Goal: Information Seeking & Learning: Check status

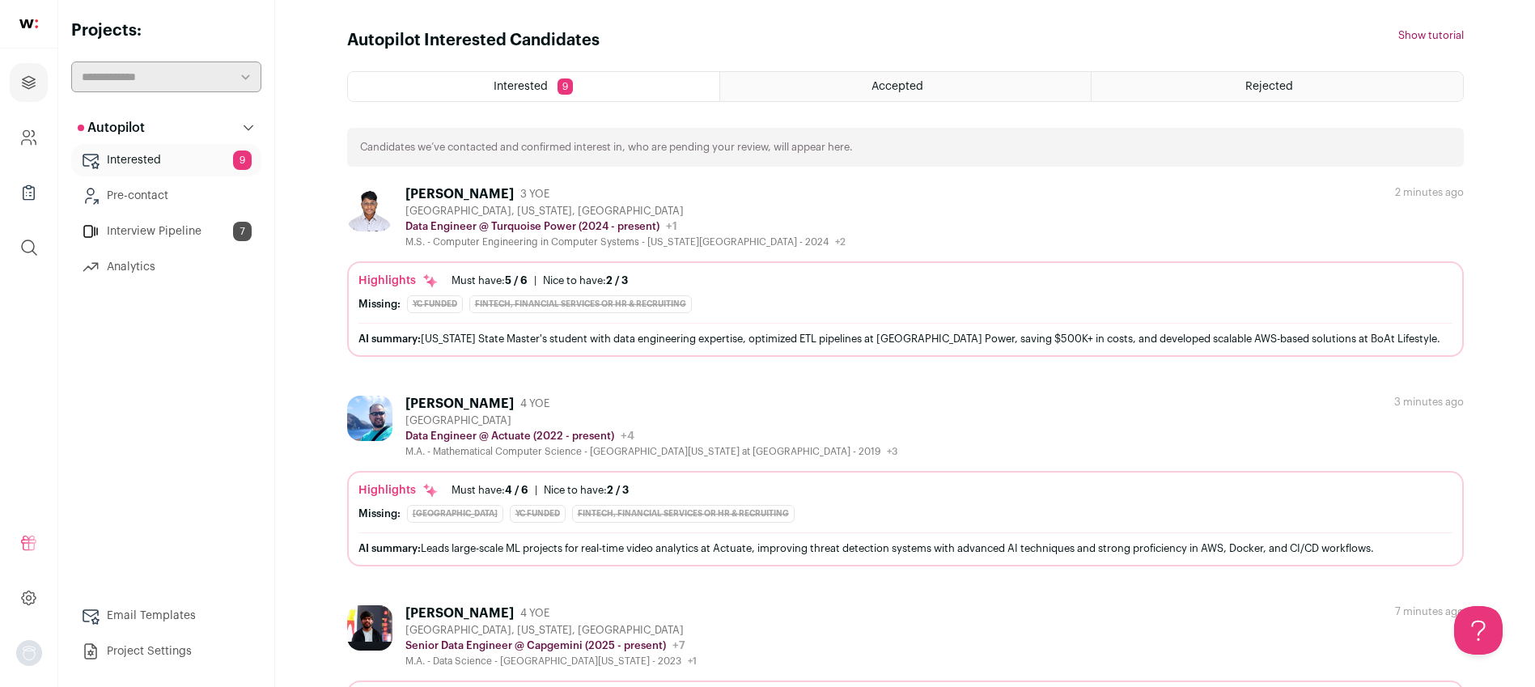
click at [129, 223] on link "Interview Pipeline 7" at bounding box center [166, 231] width 190 height 32
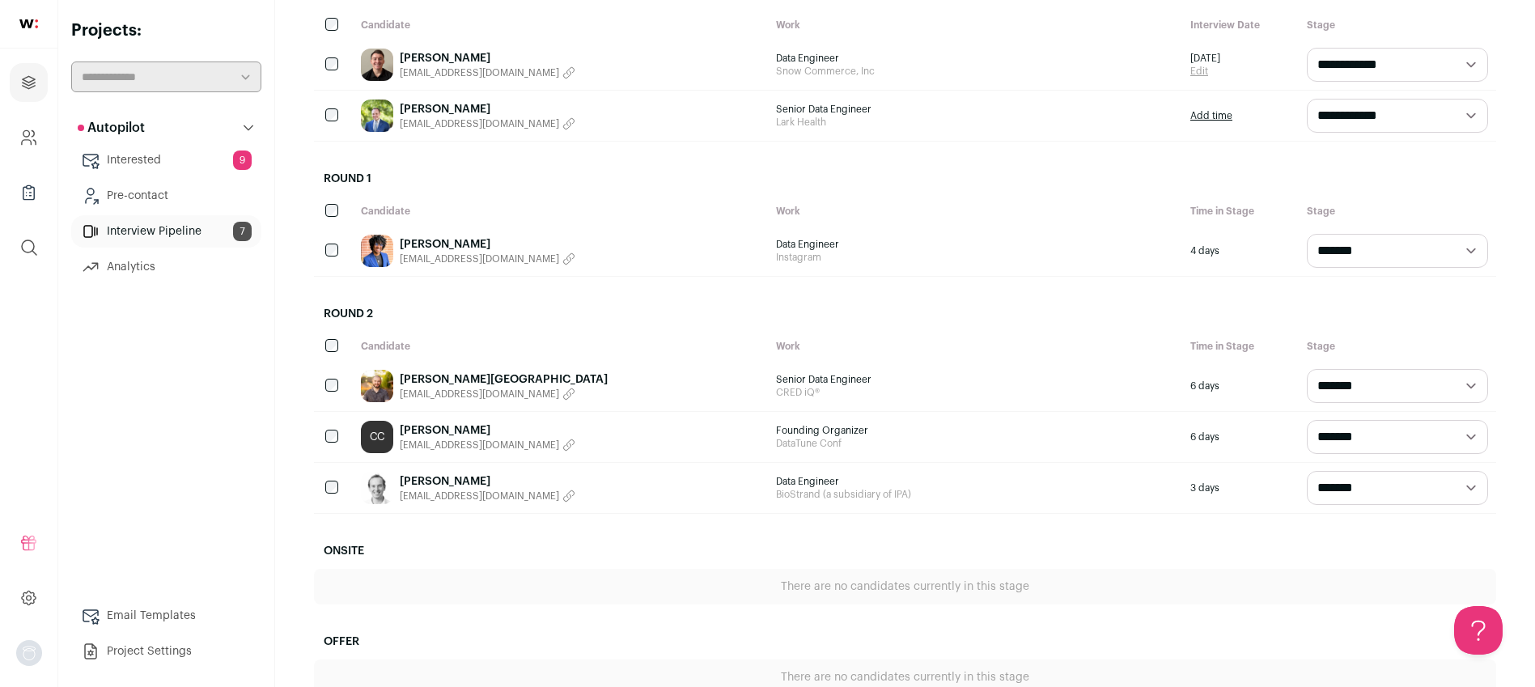
scroll to position [371, 0]
click at [453, 430] on link "[PERSON_NAME]" at bounding box center [488, 431] width 176 height 16
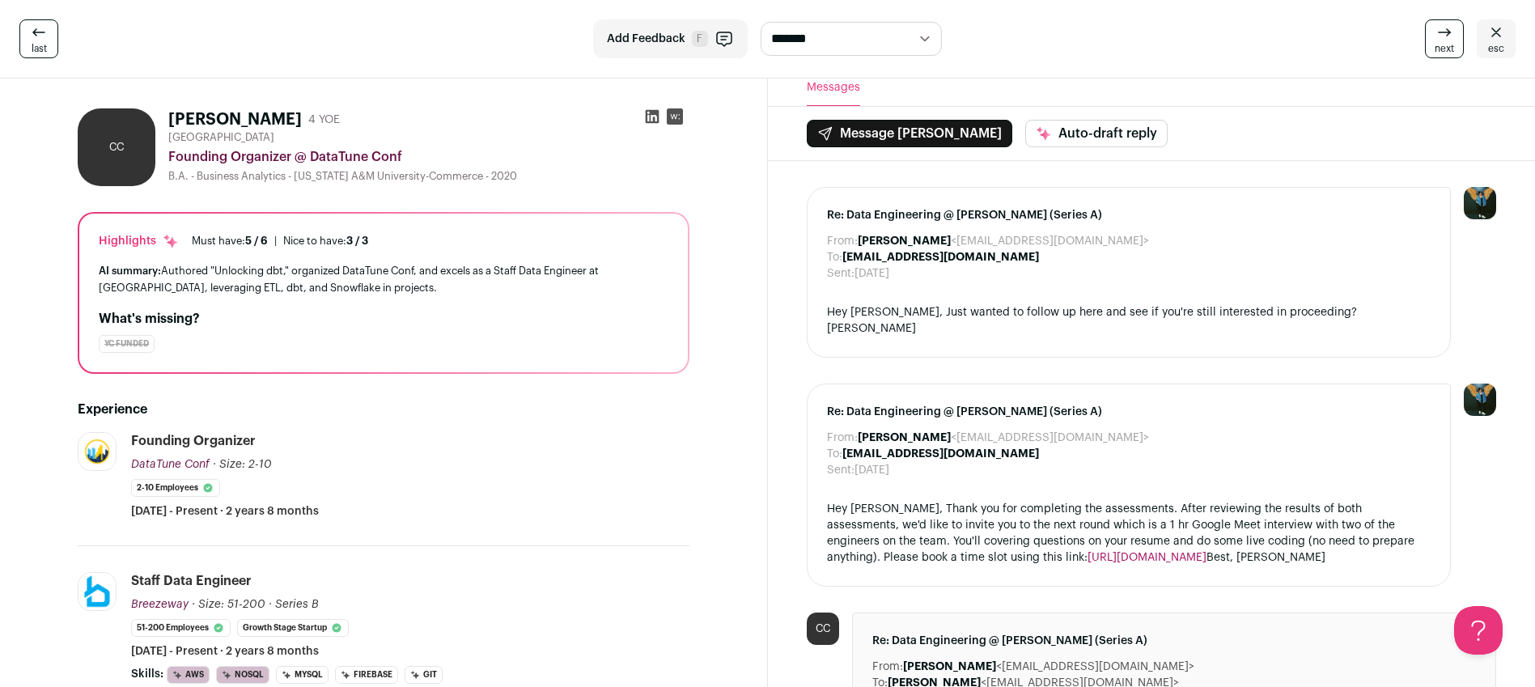
scroll to position [10, 0]
click at [879, 557] on div "Hey [PERSON_NAME], Thank you for completing the assessments. After reviewing th…" at bounding box center [1129, 533] width 604 height 66
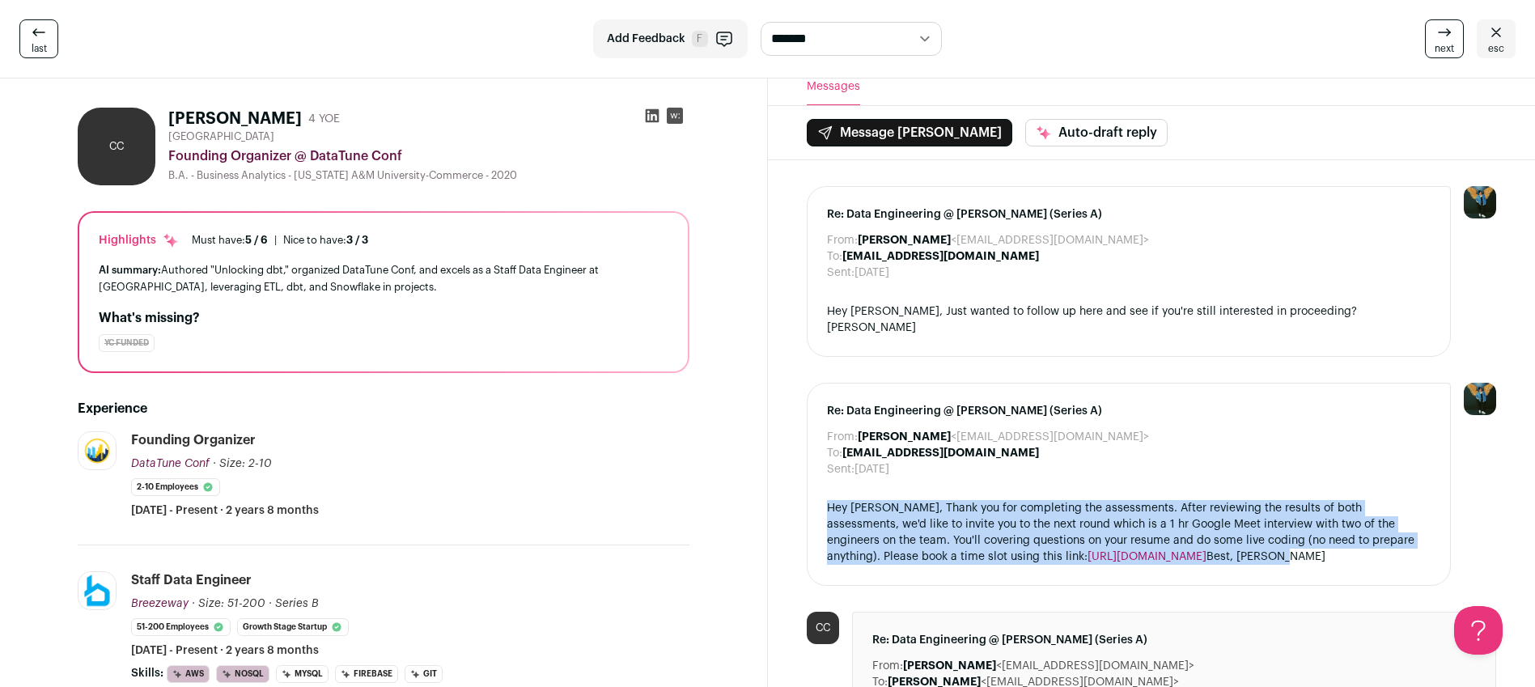
drag, startPoint x: 876, startPoint y: 557, endPoint x: 825, endPoint y: 498, distance: 78.0
click at [825, 498] on div "Re: Data Engineering @ [PERSON_NAME] (Series A) From: [PERSON_NAME] <[EMAIL_ADD…" at bounding box center [1129, 484] width 645 height 203
copy div "Hey [PERSON_NAME], Thank you for completing the assessments. After reviewing th…"
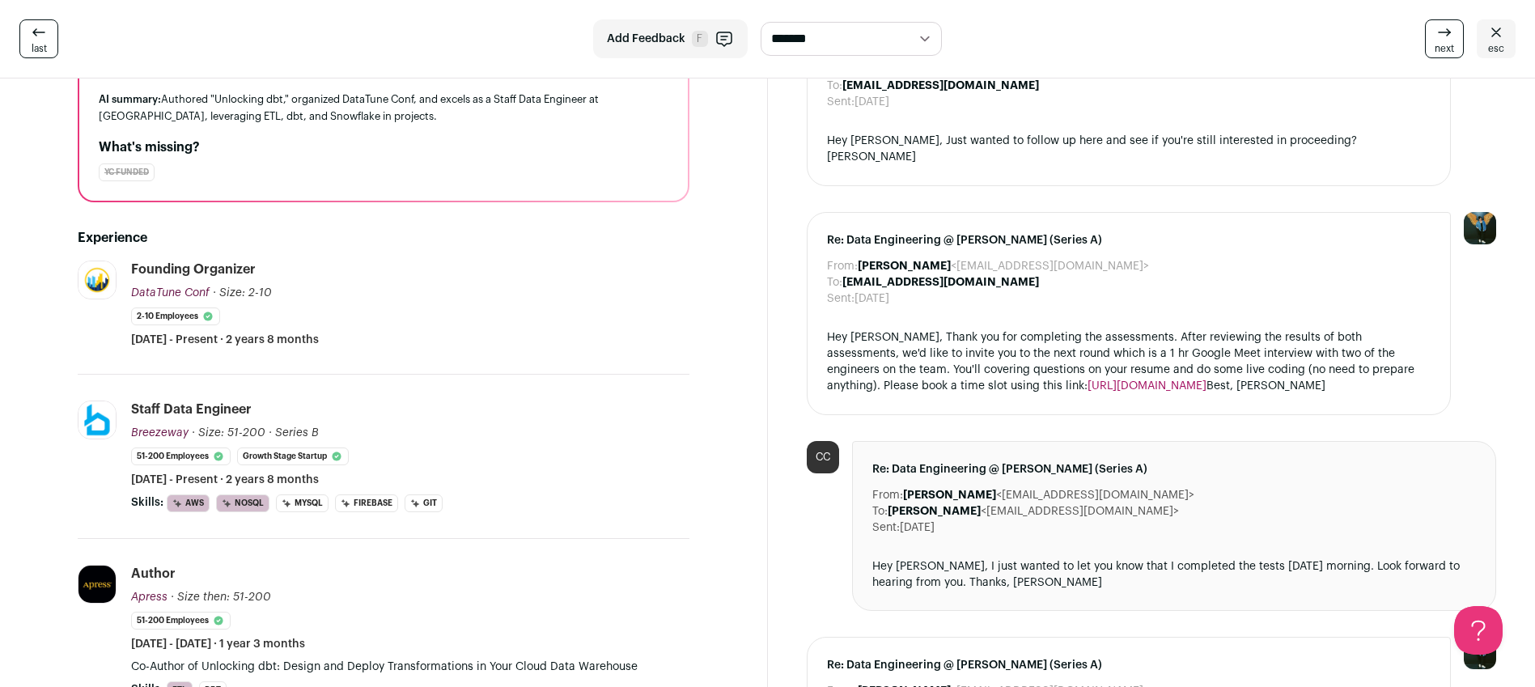
scroll to position [0, 0]
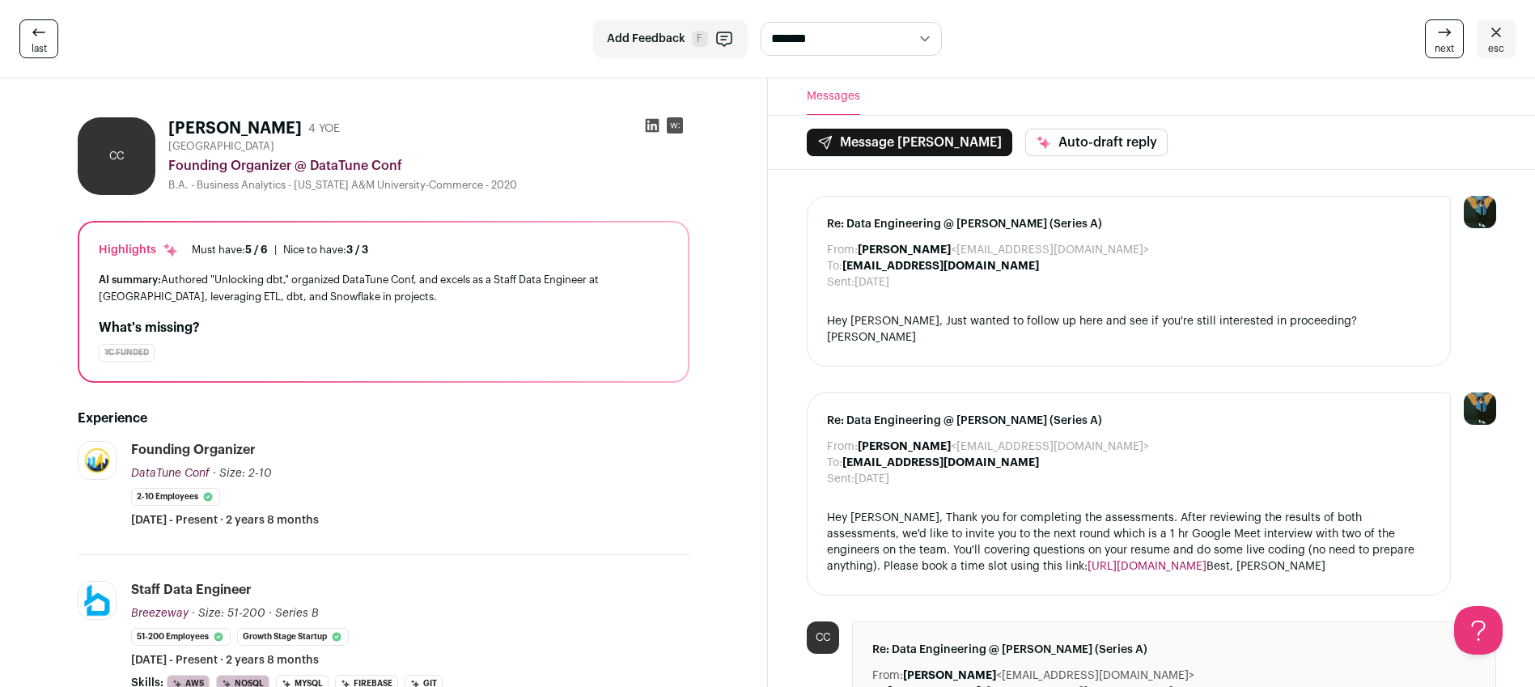
click at [1478, 33] on link "esc" at bounding box center [1496, 38] width 39 height 39
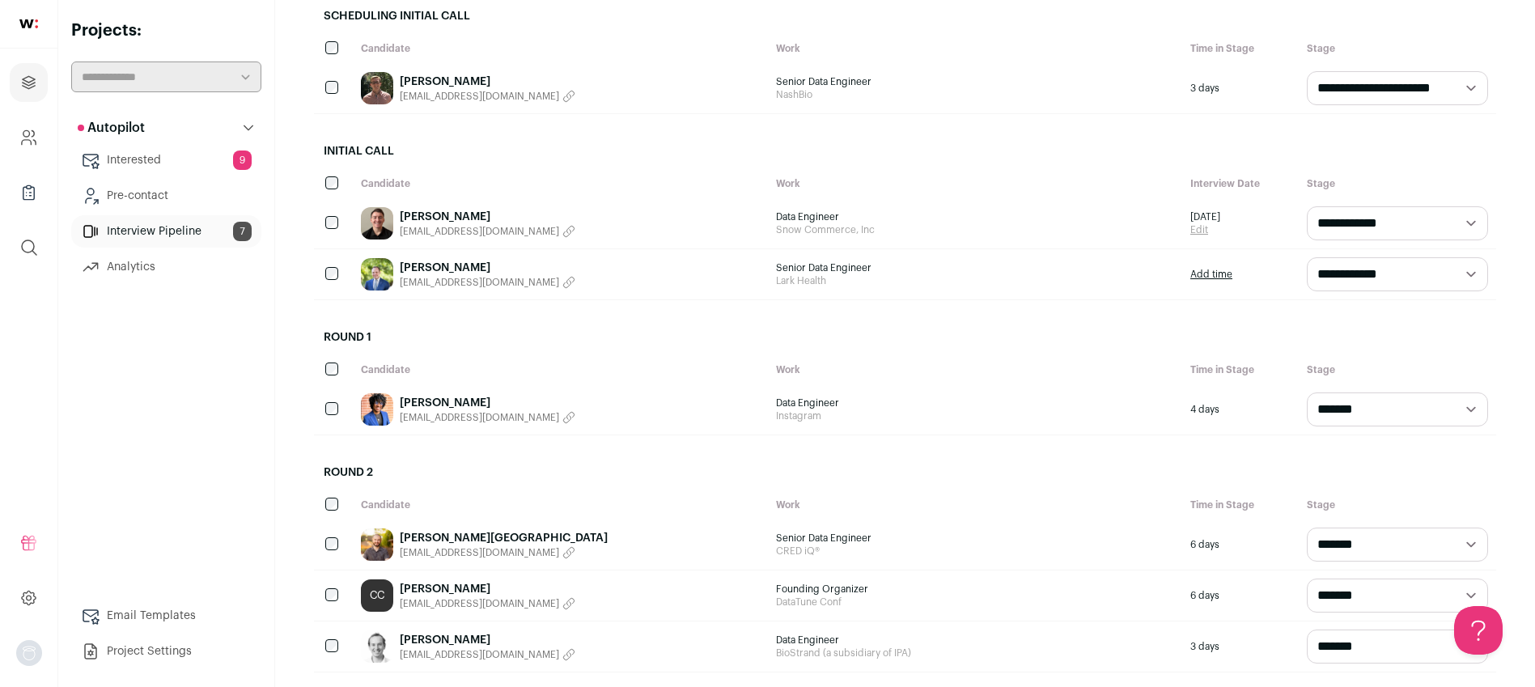
scroll to position [252, 0]
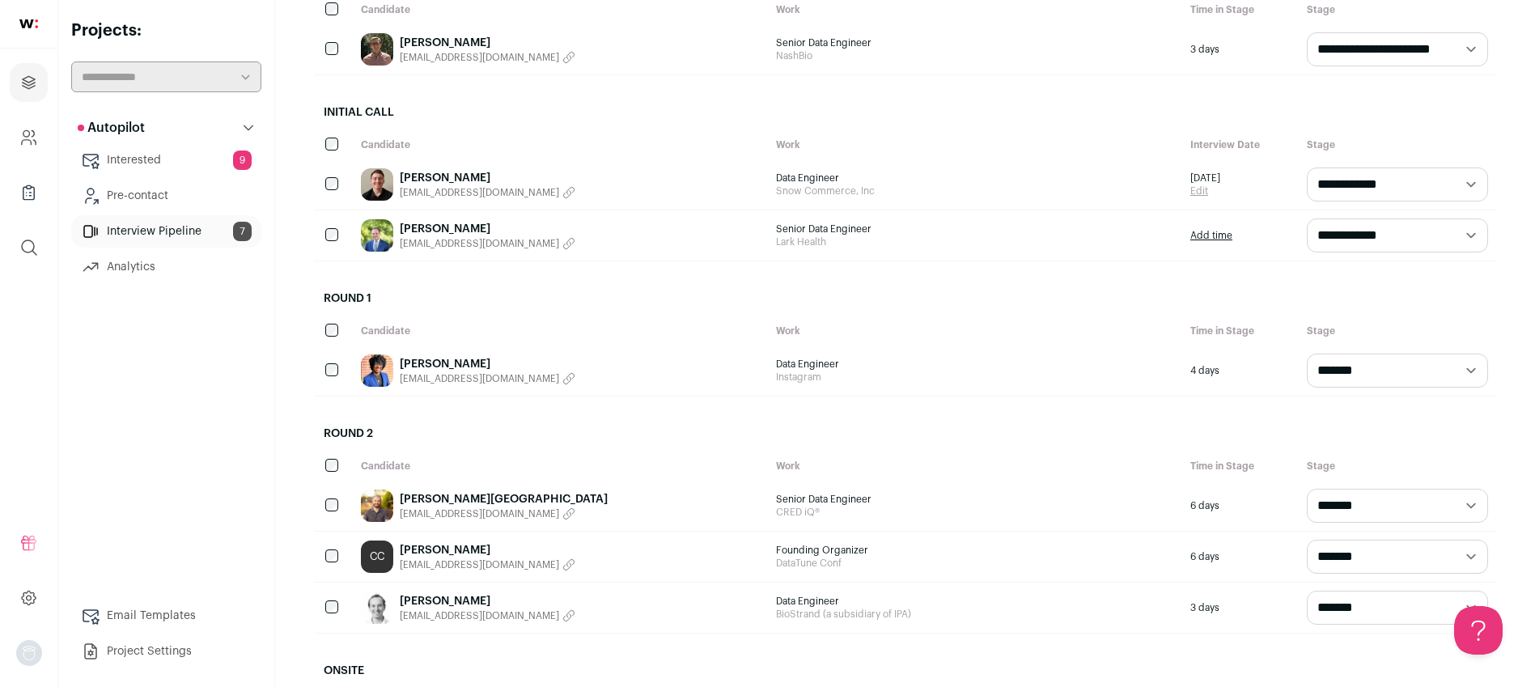
click at [596, 370] on div "[PERSON_NAME] [EMAIL_ADDRESS][DOMAIN_NAME]" at bounding box center [560, 370] width 415 height 50
click at [595, 367] on div "[PERSON_NAME] [EMAIL_ADDRESS][DOMAIN_NAME]" at bounding box center [560, 370] width 415 height 50
click at [425, 360] on link "[PERSON_NAME]" at bounding box center [488, 364] width 176 height 16
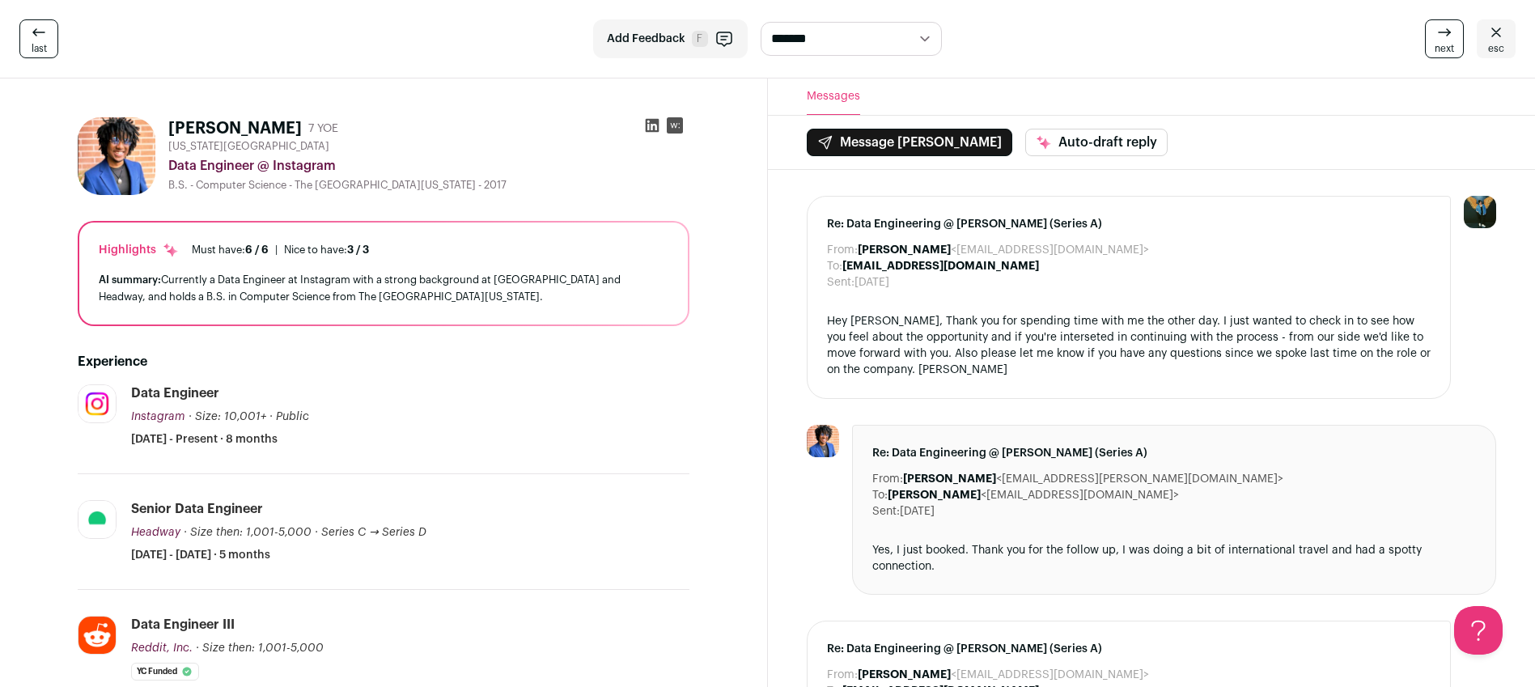
click at [1511, 48] on link "esc" at bounding box center [1496, 38] width 39 height 39
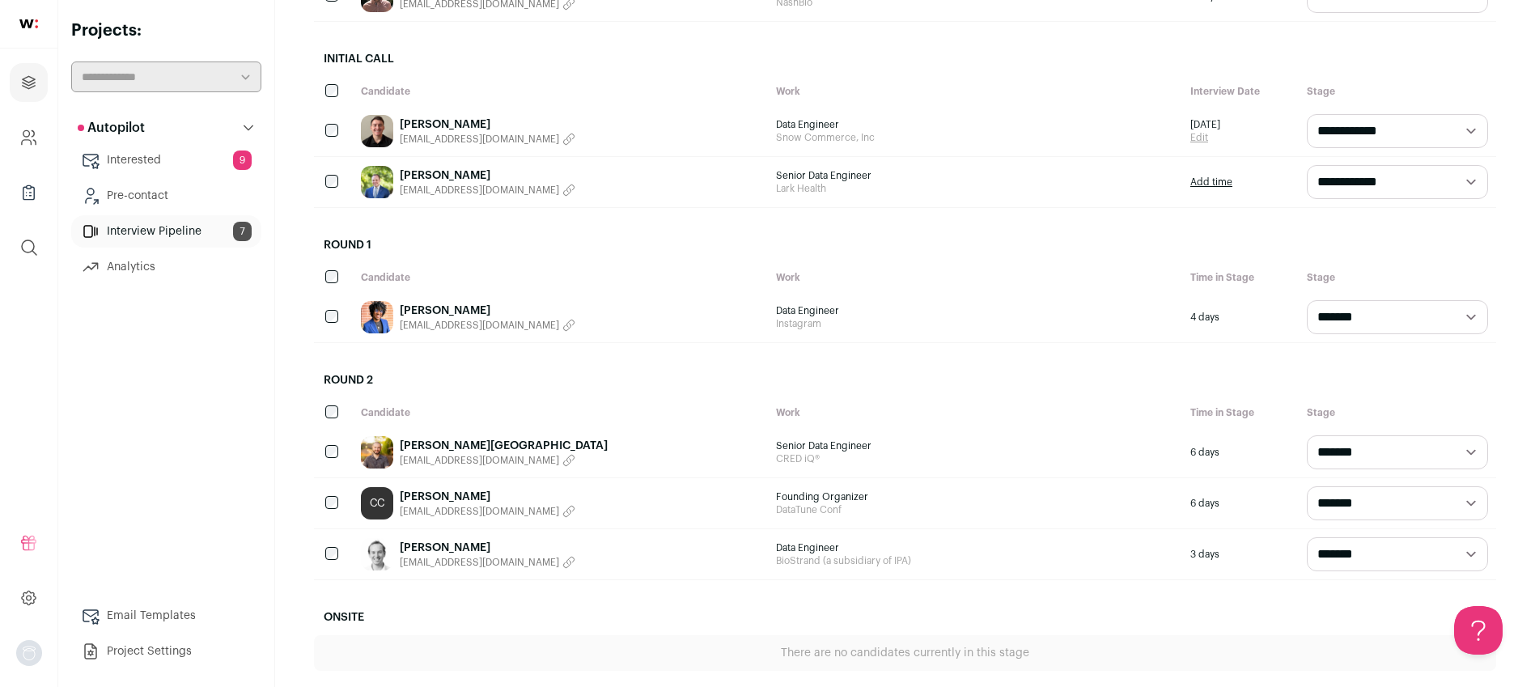
scroll to position [305, 0]
click at [626, 335] on div "[PERSON_NAME] [EMAIL_ADDRESS][DOMAIN_NAME]" at bounding box center [560, 318] width 415 height 50
click at [583, 316] on div "[PERSON_NAME] [EMAIL_ADDRESS][DOMAIN_NAME]" at bounding box center [560, 318] width 415 height 50
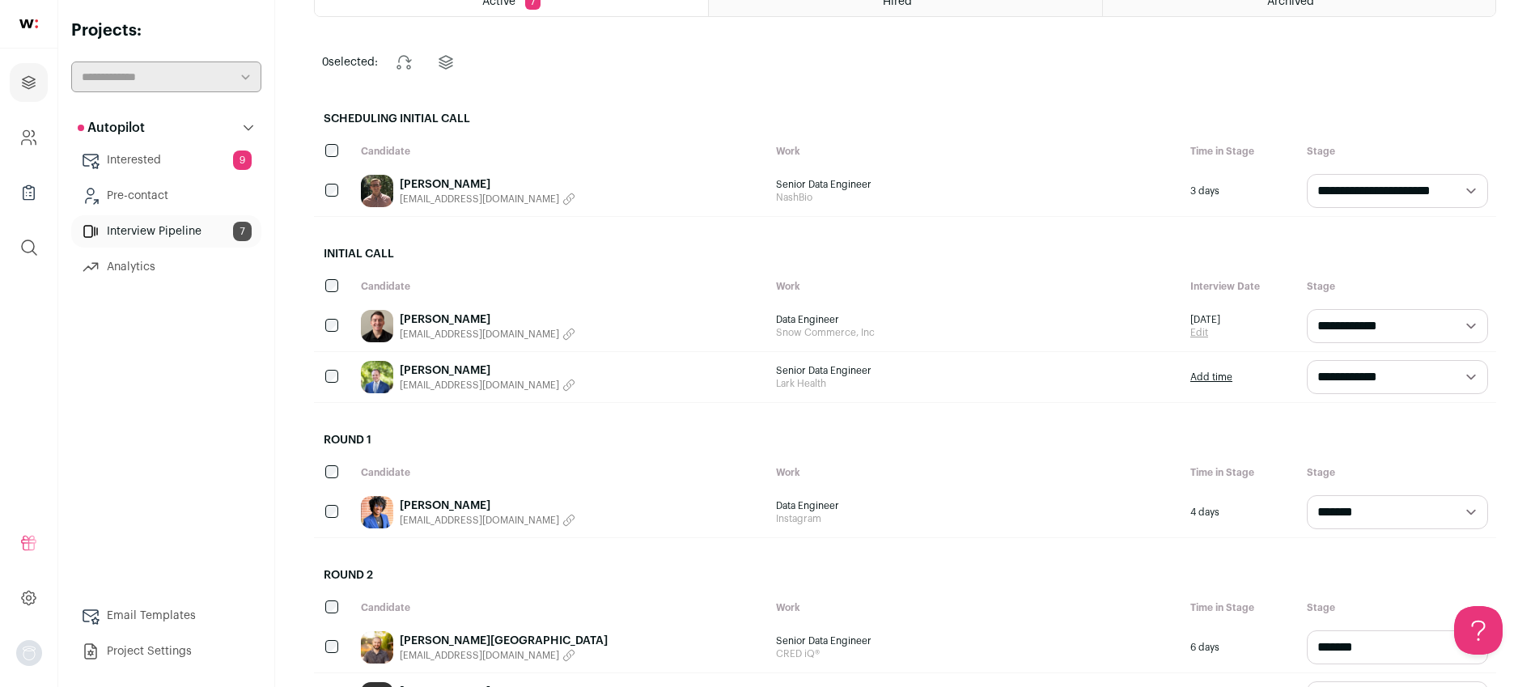
scroll to position [304, 0]
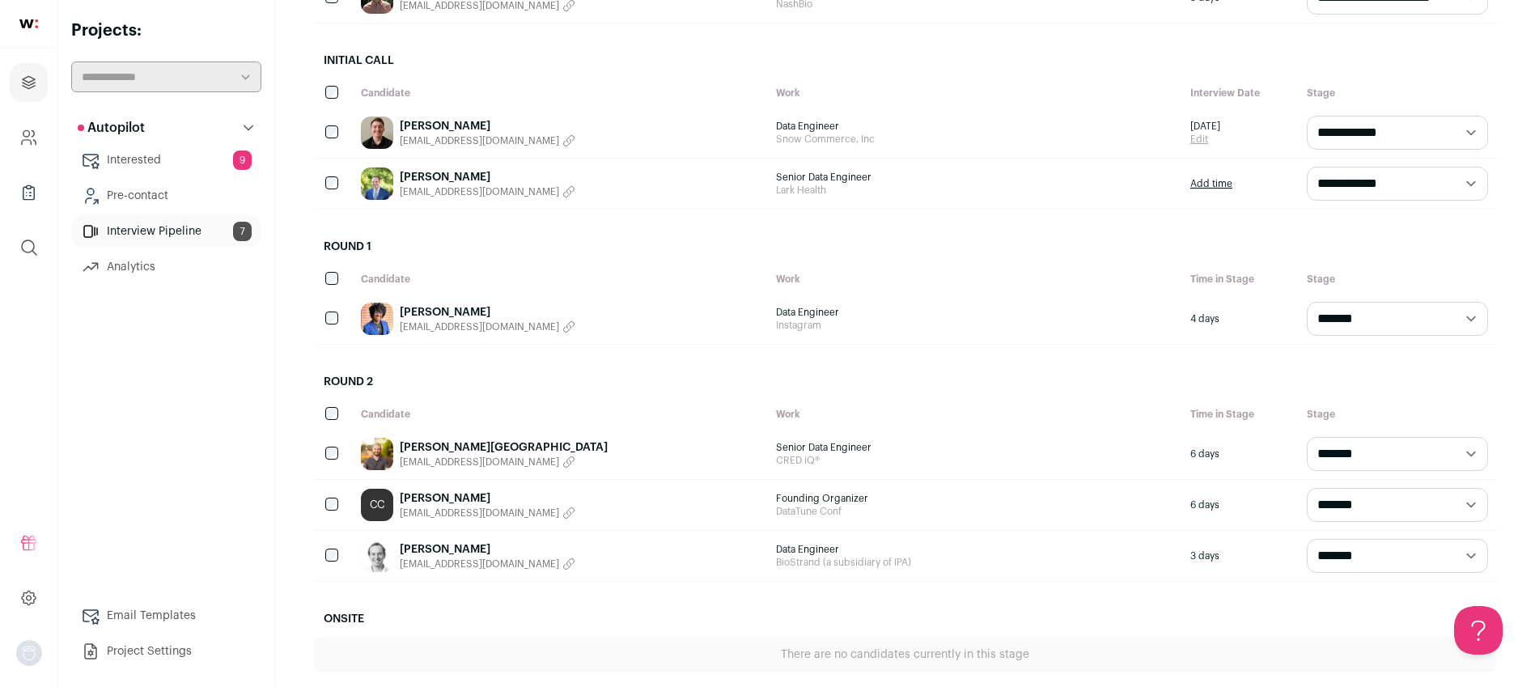
click at [451, 496] on link "[PERSON_NAME]" at bounding box center [488, 498] width 176 height 16
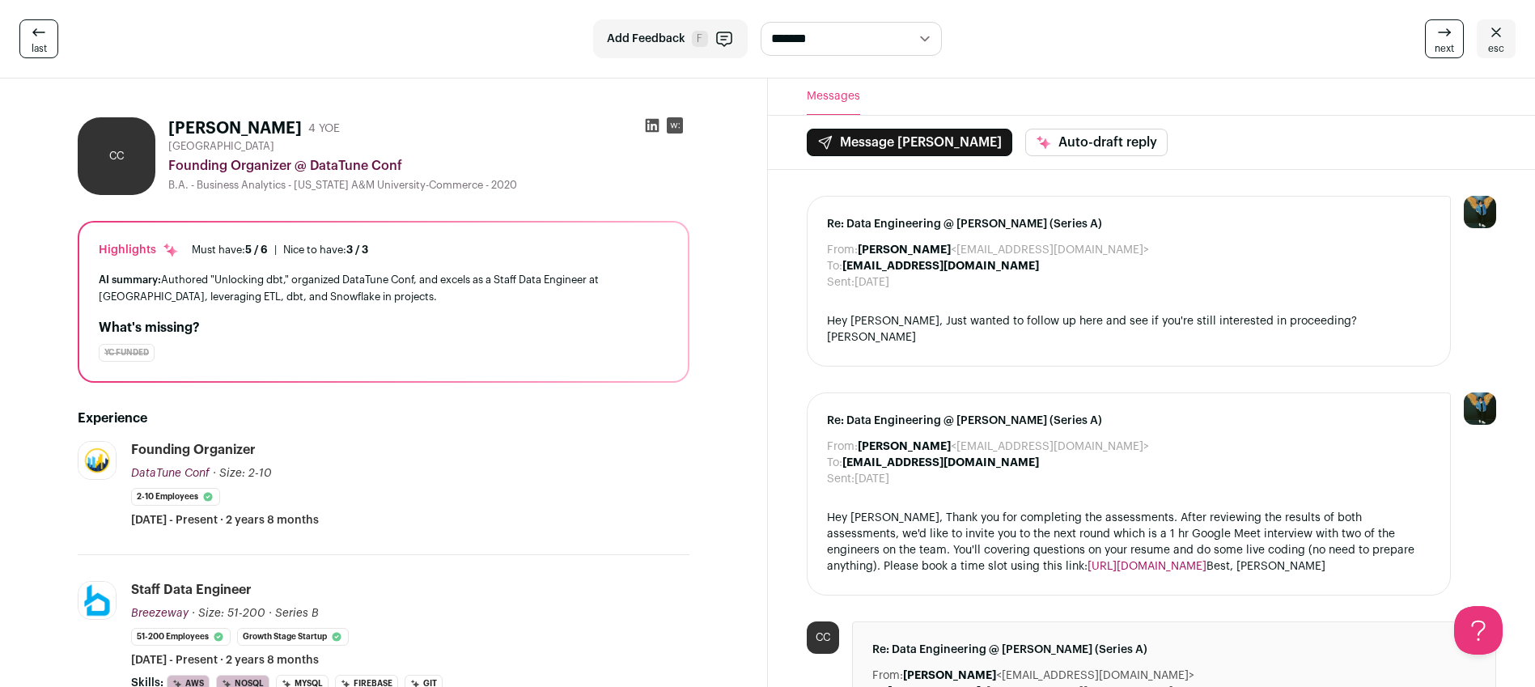
click at [869, 544] on div "Hey [PERSON_NAME], Thank you for completing the assessments. After reviewing th…" at bounding box center [1129, 543] width 604 height 66
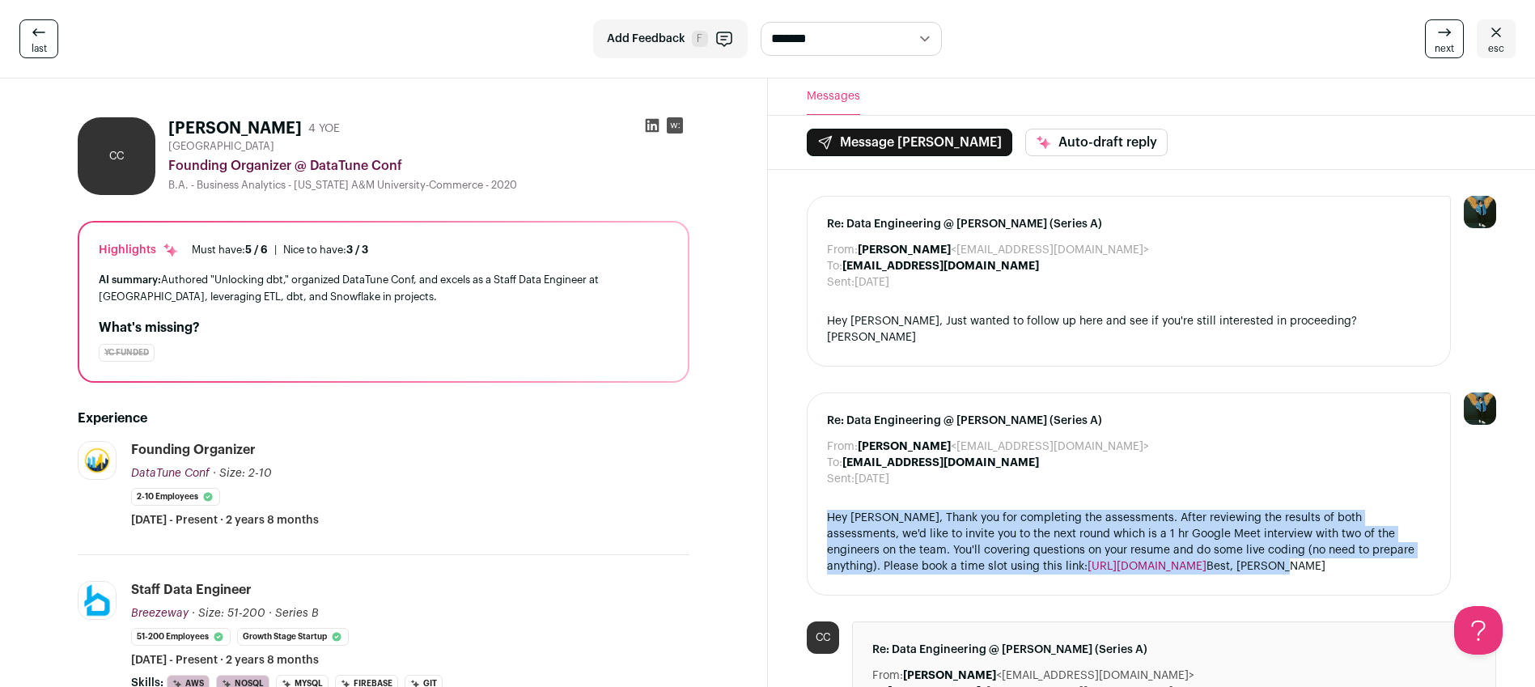
drag, startPoint x: 863, startPoint y: 564, endPoint x: 827, endPoint y: 509, distance: 66.0
click at [827, 510] on div "Hey [PERSON_NAME], Thank you for completing the assessments. After reviewing th…" at bounding box center [1129, 543] width 604 height 66
copy div "Hey [PERSON_NAME], Thank you for completing the assessments. After reviewing th…"
click at [1484, 31] on link "esc" at bounding box center [1496, 38] width 39 height 39
